Goal: Information Seeking & Learning: Check status

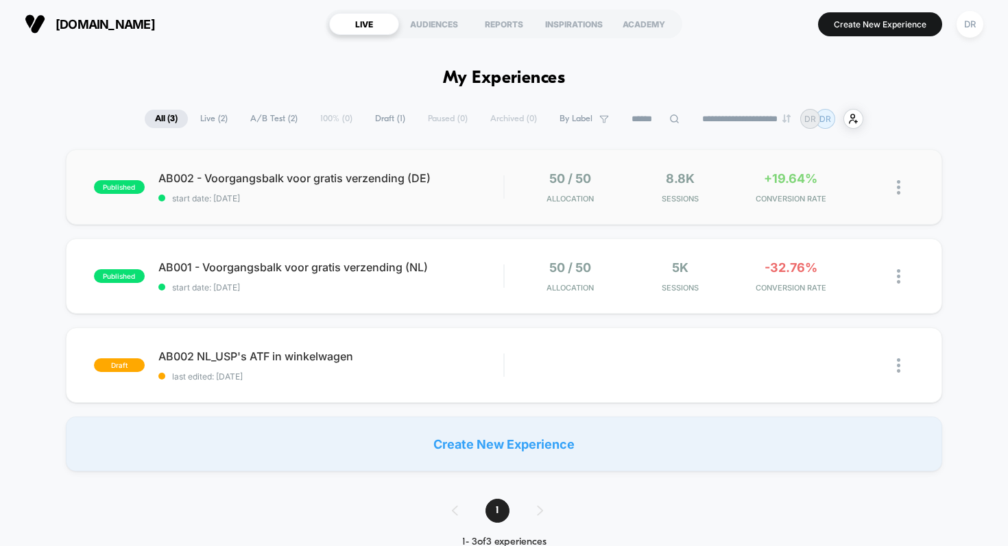
click at [319, 221] on div "published AB002 - Voorgangsbalk voor gratis verzending (DE) start date: [DATE] …" at bounding box center [504, 186] width 877 height 75
